Goal: Navigation & Orientation: Find specific page/section

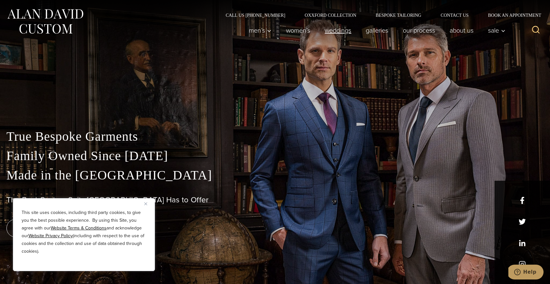
click at [327, 29] on link "weddings" at bounding box center [338, 30] width 41 height 13
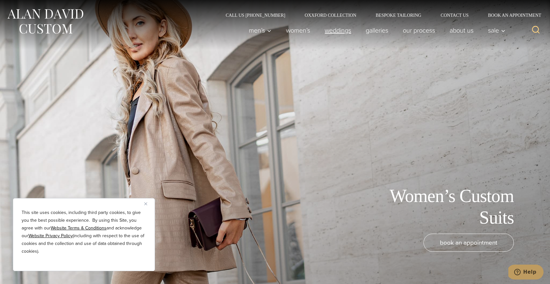
click at [344, 31] on link "weddings" at bounding box center [338, 30] width 41 height 13
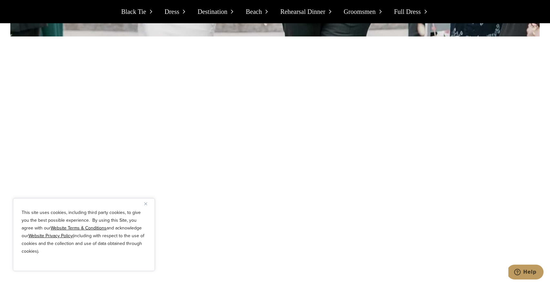
scroll to position [1194, 0]
